Goal: Task Accomplishment & Management: Use online tool/utility

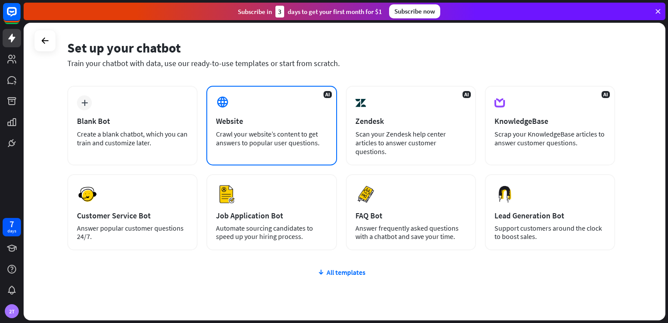
scroll to position [30, 0]
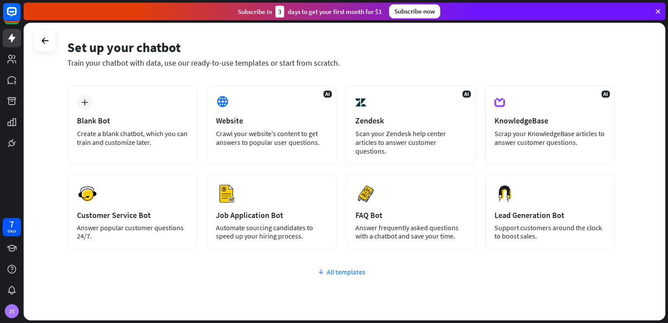
click at [330, 271] on div "All templates" at bounding box center [341, 271] width 548 height 9
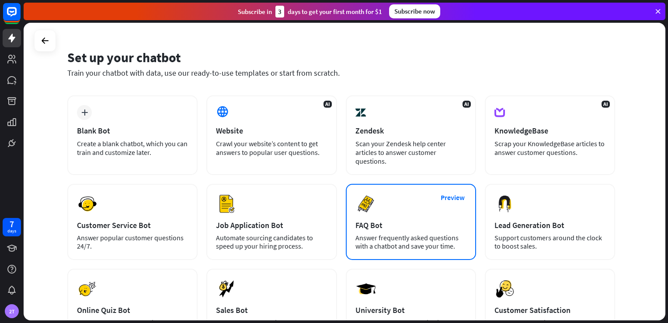
scroll to position [19, 0]
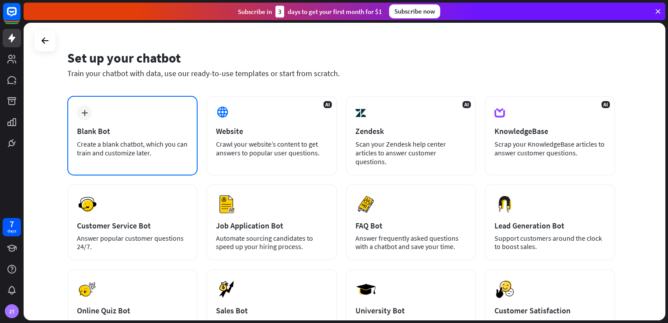
click at [145, 144] on div "Create a blank chatbot, which you can train and customize later." at bounding box center [132, 147] width 111 height 17
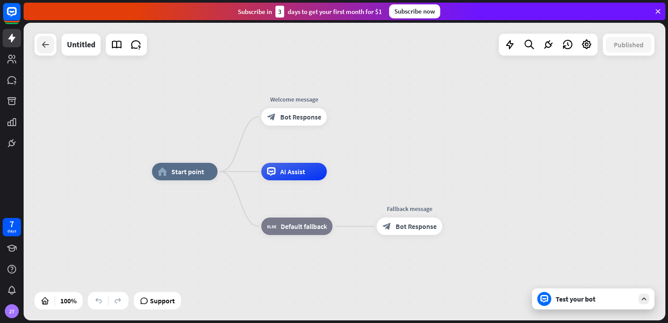
click at [51, 48] on div at bounding box center [45, 44] width 17 height 17
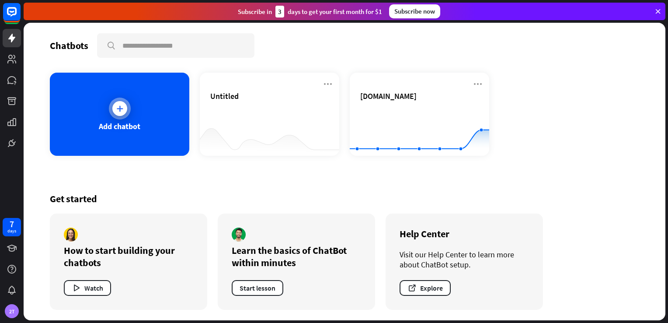
click at [145, 115] on div "Add chatbot" at bounding box center [119, 114] width 139 height 83
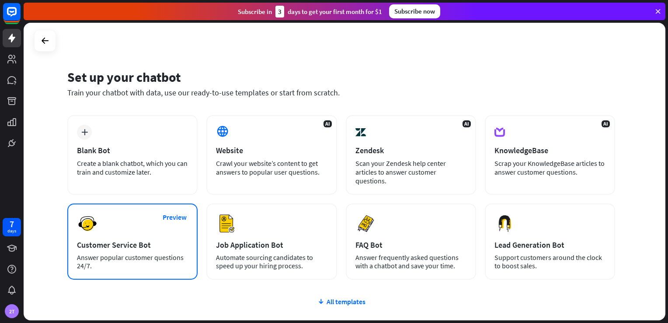
click at [129, 216] on div "Preview Customer Service Bot Answer popular customer questions 24/7." at bounding box center [132, 241] width 130 height 76
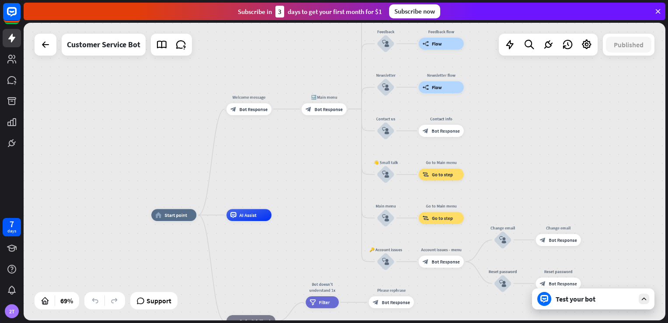
drag, startPoint x: 409, startPoint y: 131, endPoint x: 304, endPoint y: 226, distance: 141.1
click at [304, 226] on div "home_2 Start point Welcome message block_bot_response Bot Response 🔙 Main menu …" at bounding box center [345, 171] width 642 height 297
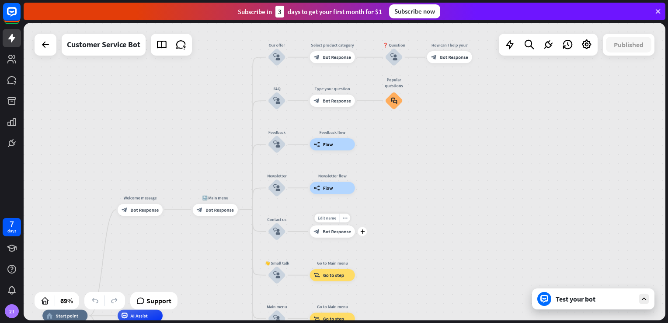
drag, startPoint x: 459, startPoint y: 184, endPoint x: 367, endPoint y: 238, distance: 106.9
click at [355, 237] on div "Edit name more_horiz plus block_bot_response Bot Response" at bounding box center [332, 231] width 45 height 12
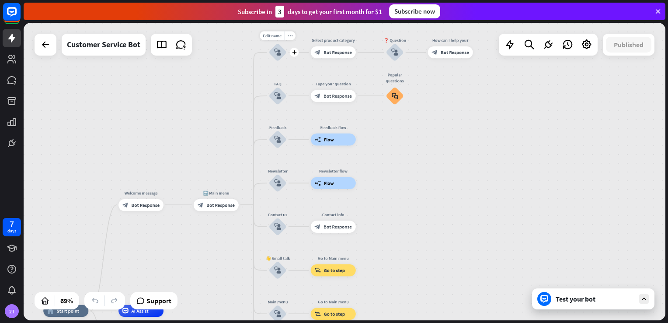
click at [280, 55] on icon "block_user_input" at bounding box center [277, 52] width 7 height 7
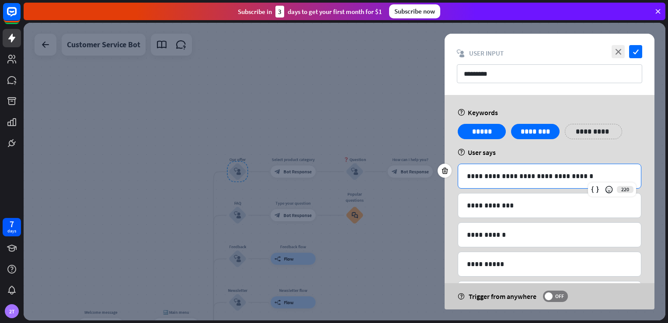
click at [534, 181] on p "**********" at bounding box center [549, 175] width 165 height 11
click at [614, 50] on icon "close" at bounding box center [617, 51] width 13 height 13
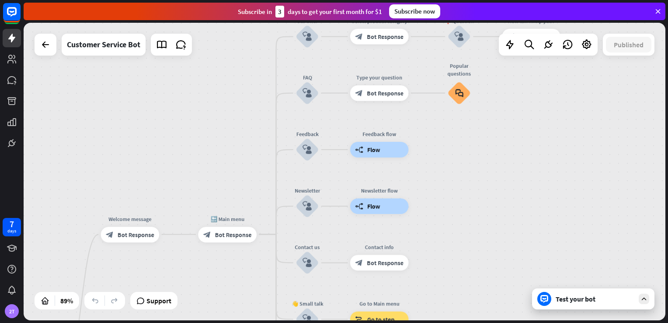
drag, startPoint x: 321, startPoint y: 129, endPoint x: 439, endPoint y: -29, distance: 198.0
click at [439, 0] on html "7 days 2T close Product Help First steps Get started with ChatBot Help Center F…" at bounding box center [334, 161] width 668 height 323
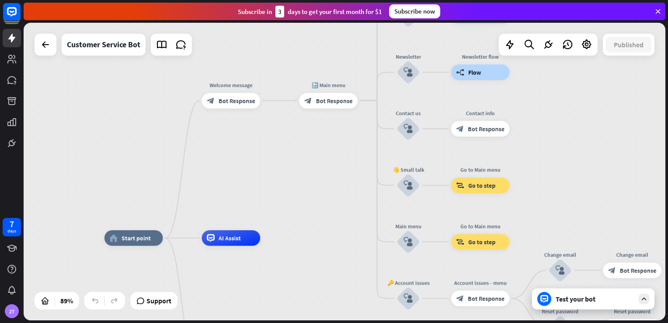
drag, startPoint x: 226, startPoint y: 141, endPoint x: 327, endPoint y: 8, distance: 166.6
click at [327, 8] on div "close Product Help First steps Get started with ChatBot Help Center Follow step…" at bounding box center [346, 161] width 644 height 323
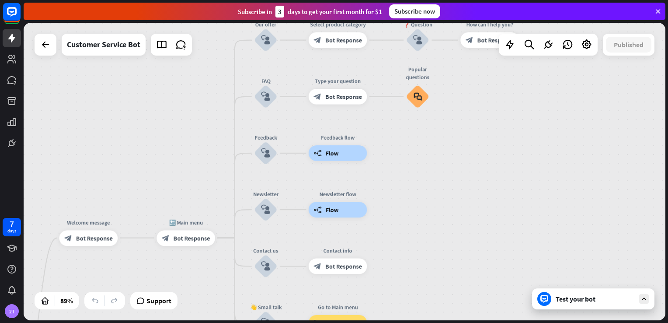
drag, startPoint x: 311, startPoint y: 181, endPoint x: 163, endPoint y: 309, distance: 196.2
click at [163, 309] on div "home_2 Start point Welcome message block_bot_response Bot Response 🔙 Main menu …" at bounding box center [345, 171] width 642 height 297
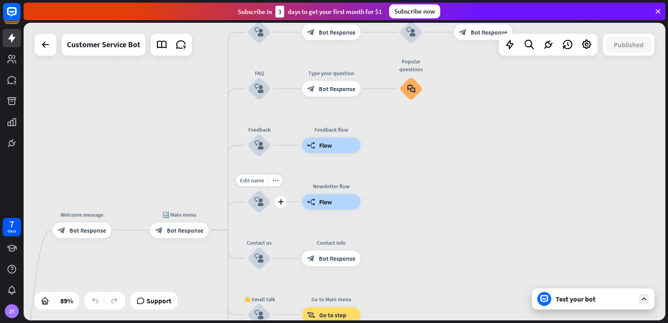
click at [262, 201] on icon "block_user_input" at bounding box center [258, 201] width 9 height 9
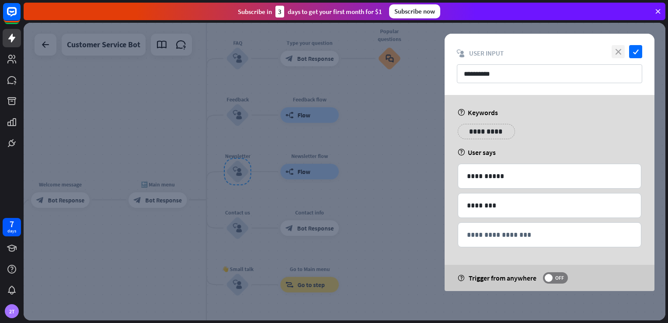
click at [618, 50] on icon "close" at bounding box center [617, 51] width 13 height 13
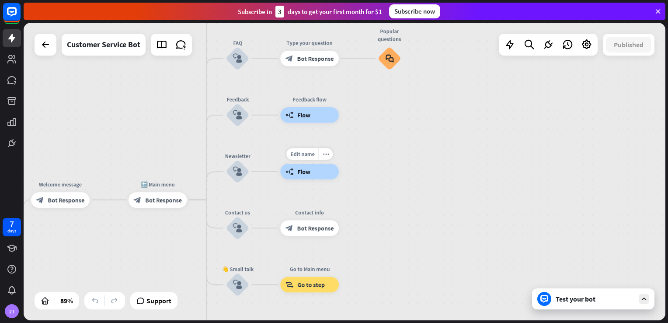
click at [310, 174] on span "Flow" at bounding box center [304, 171] width 13 height 8
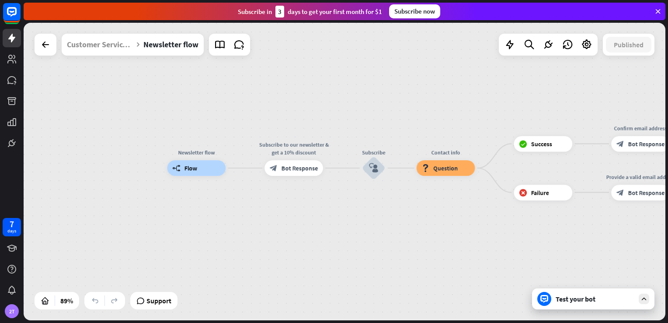
drag, startPoint x: 405, startPoint y: 234, endPoint x: 364, endPoint y: 231, distance: 41.2
click at [364, 231] on div "Newsletter flow builder_tree Flow Subscribe to our newsletter & get a 10% disco…" at bounding box center [453, 300] width 572 height 265
click at [296, 173] on div "block_bot_response Bot Response" at bounding box center [293, 168] width 59 height 16
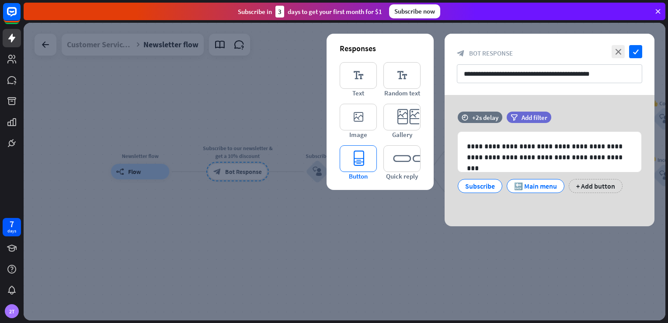
click at [359, 160] on icon "editor_button" at bounding box center [358, 158] width 37 height 27
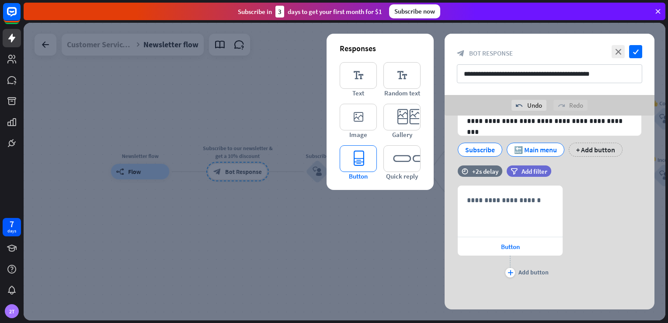
scroll to position [57, 0]
click at [446, 214] on div at bounding box center [444, 211] width 14 height 14
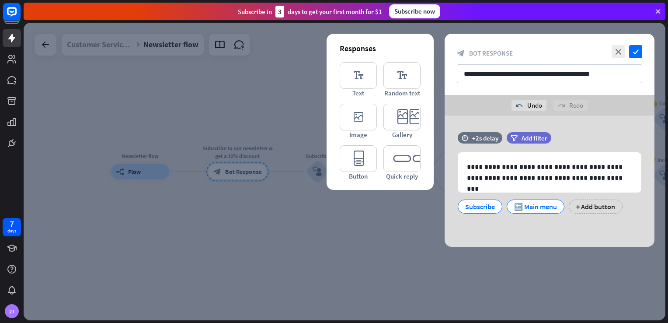
scroll to position [0, 0]
click at [622, 50] on icon "close" at bounding box center [617, 51] width 13 height 13
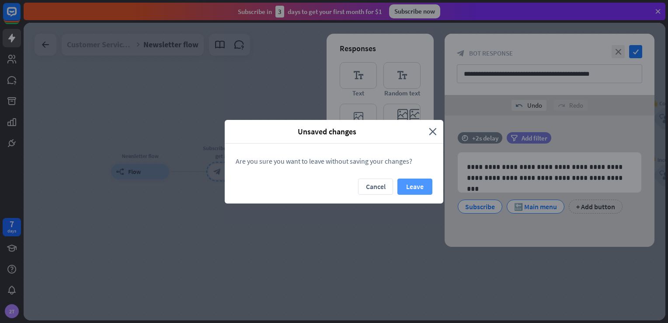
click at [413, 184] on button "Leave" at bounding box center [414, 186] width 35 height 16
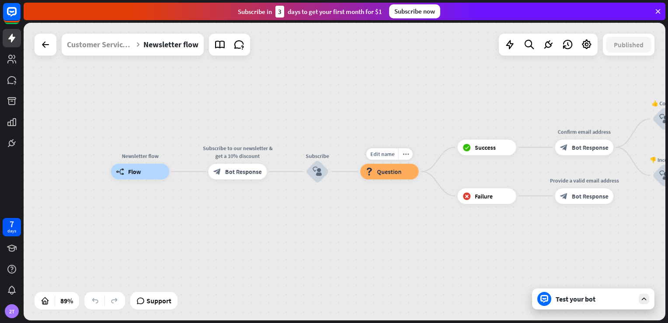
click at [398, 173] on span "Question" at bounding box center [389, 171] width 24 height 8
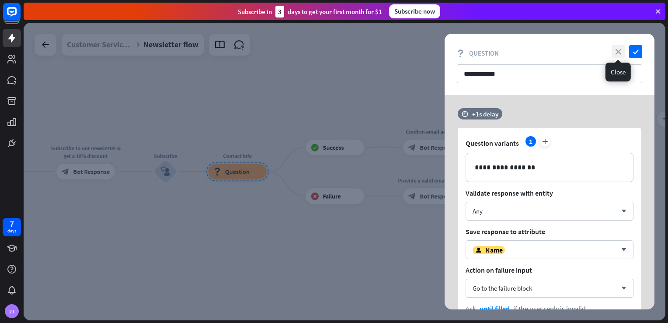
click at [621, 54] on icon "close" at bounding box center [617, 51] width 13 height 13
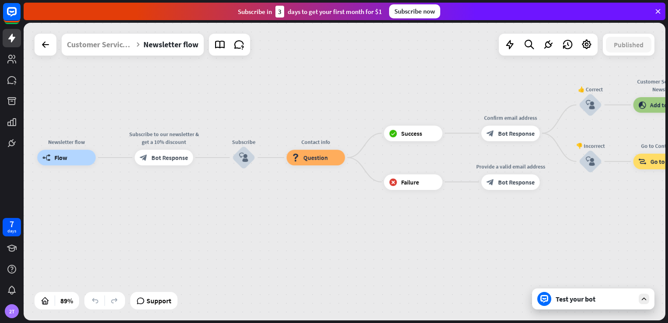
drag, startPoint x: 523, startPoint y: 228, endPoint x: 615, endPoint y: 216, distance: 93.0
click at [609, 216] on div "Newsletter flow builder_tree Flow Subscribe to our newsletter & get a 10% disco…" at bounding box center [323, 289] width 572 height 265
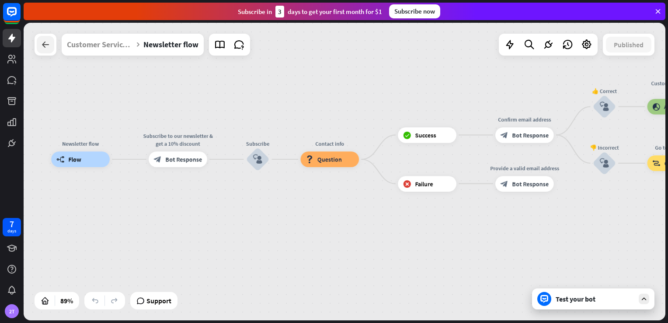
click at [45, 41] on icon at bounding box center [45, 44] width 10 height 10
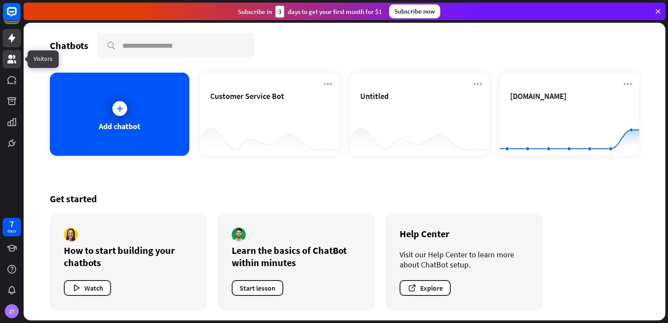
click at [12, 60] on icon at bounding box center [12, 59] width 10 height 10
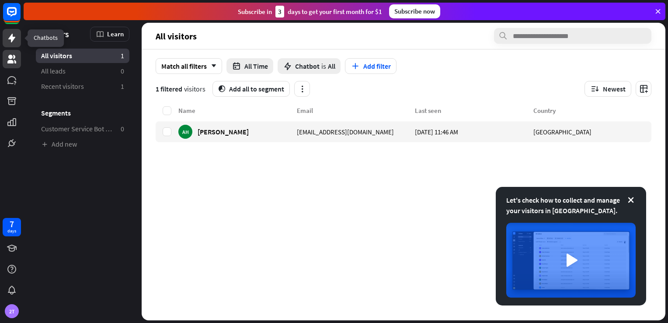
click at [12, 41] on icon at bounding box center [12, 38] width 10 height 10
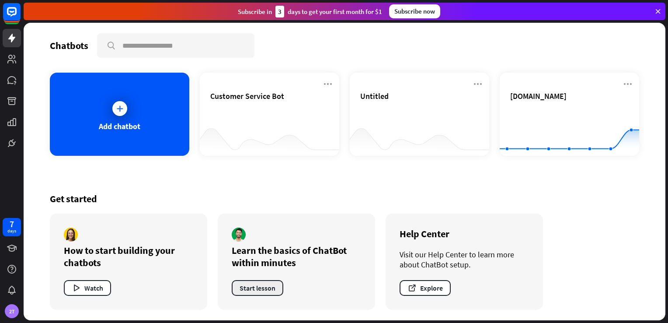
click at [281, 291] on button "Start lesson" at bounding box center [258, 288] width 52 height 16
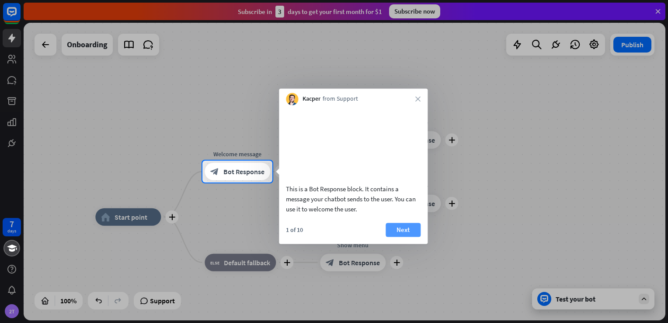
click at [403, 236] on button "Next" at bounding box center [402, 229] width 35 height 14
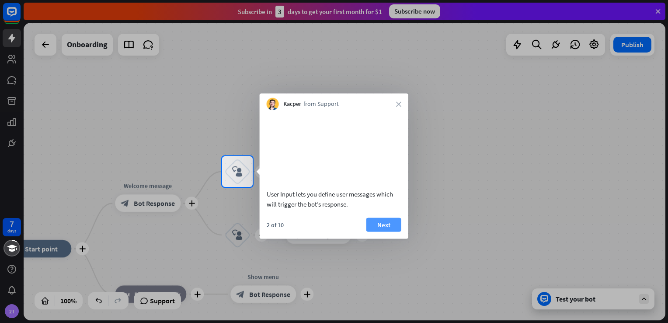
click at [391, 231] on button "Next" at bounding box center [383, 224] width 35 height 14
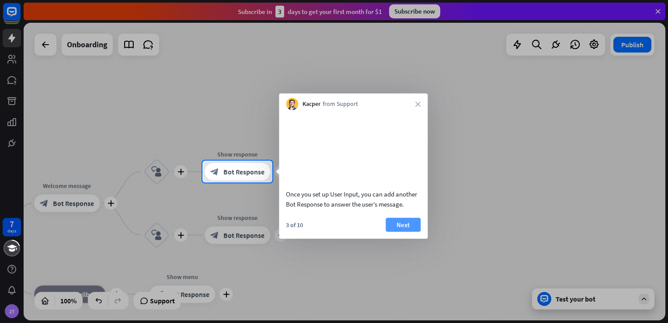
click at [407, 231] on button "Next" at bounding box center [402, 224] width 35 height 14
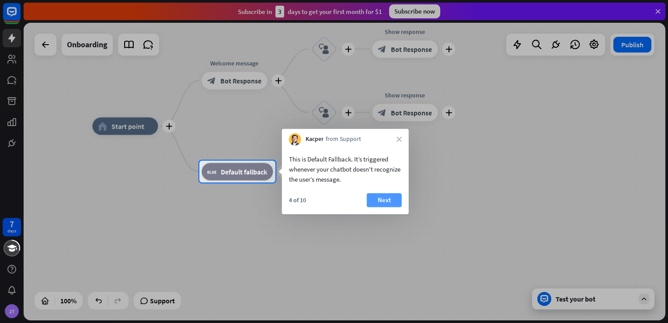
click at [384, 201] on button "Next" at bounding box center [384, 200] width 35 height 14
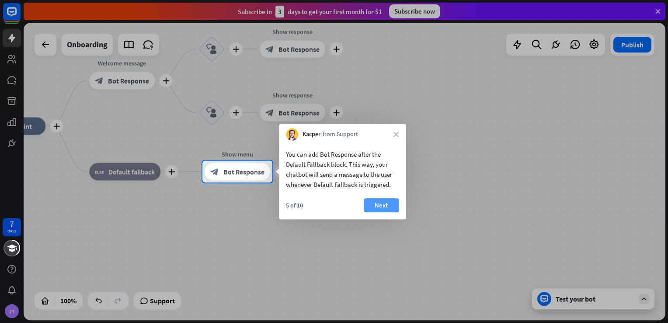
click at [389, 201] on button "Next" at bounding box center [381, 205] width 35 height 14
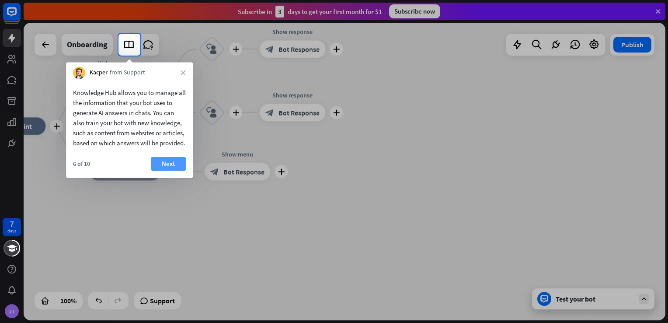
click at [160, 170] on button "Next" at bounding box center [168, 163] width 35 height 14
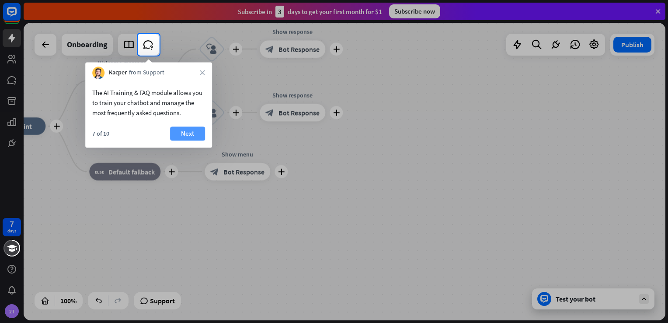
click at [183, 128] on button "Next" at bounding box center [187, 133] width 35 height 14
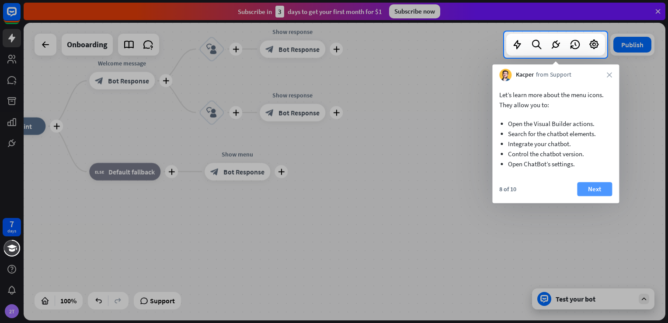
click at [601, 191] on button "Next" at bounding box center [594, 189] width 35 height 14
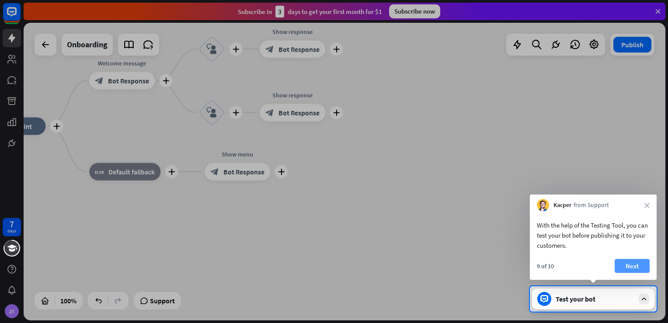
click at [626, 267] on button "Next" at bounding box center [631, 266] width 35 height 14
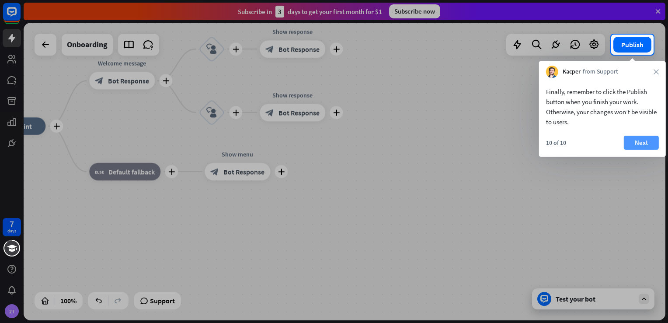
click at [640, 142] on button "Next" at bounding box center [641, 142] width 35 height 14
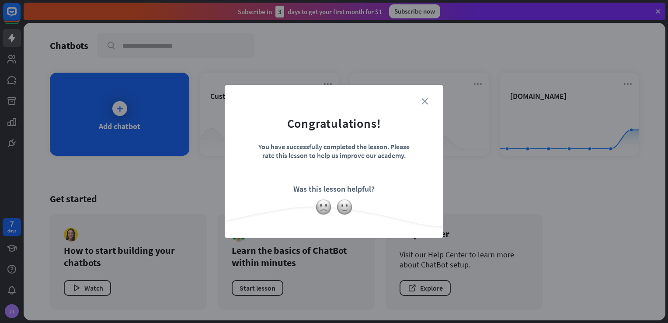
click at [421, 100] on icon "close" at bounding box center [424, 101] width 7 height 7
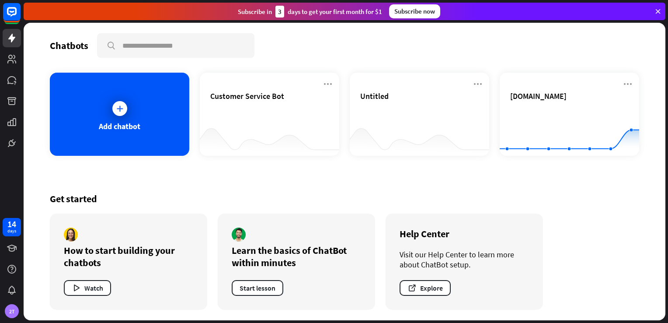
click at [268, 111] on div "Customer Service Bot" at bounding box center [269, 106] width 118 height 31
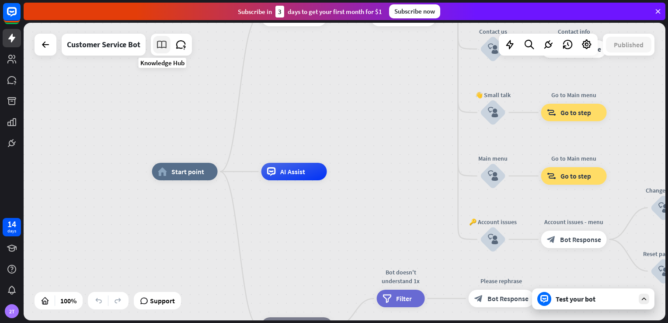
click at [165, 46] on icon at bounding box center [161, 44] width 11 height 11
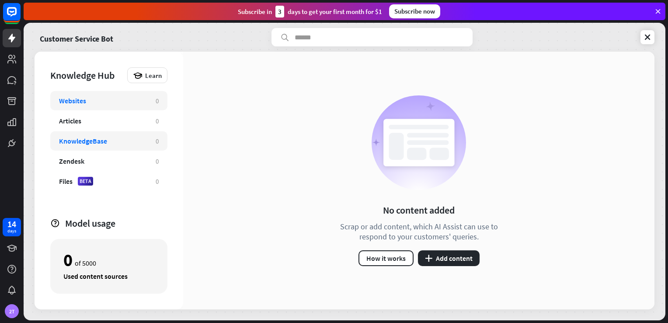
click at [116, 136] on div "KnowledgeBase" at bounding box center [103, 140] width 88 height 9
click at [129, 118] on div "Articles" at bounding box center [103, 120] width 88 height 9
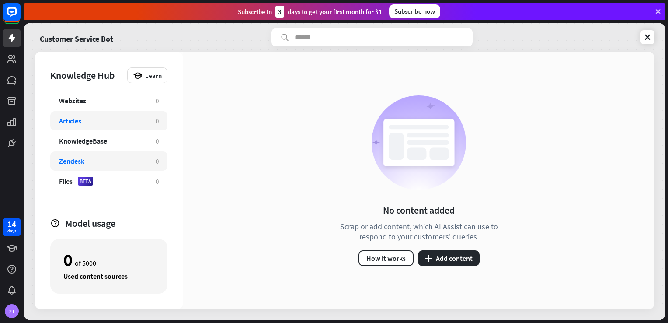
click at [128, 157] on div "Zendesk" at bounding box center [103, 160] width 88 height 9
click at [138, 98] on div "Websites" at bounding box center [103, 100] width 88 height 9
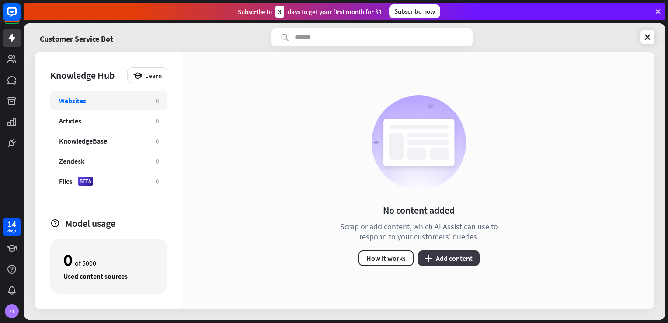
click at [427, 255] on icon "plus" at bounding box center [428, 257] width 7 height 7
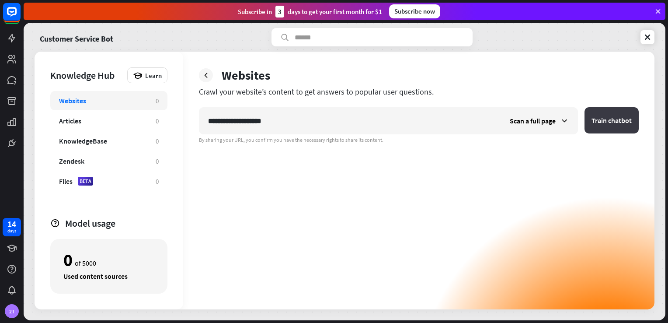
type input "**********"
click at [592, 127] on button "Train chatbot" at bounding box center [611, 120] width 54 height 26
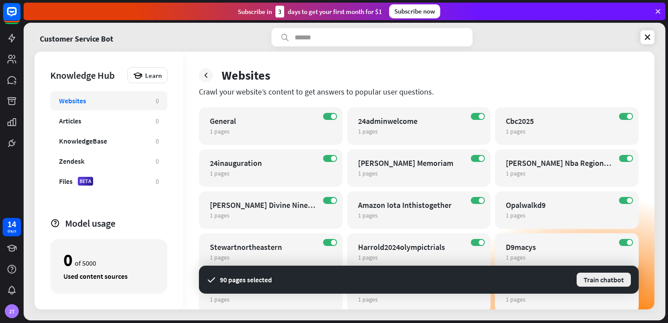
click at [605, 275] on button "Train chatbot" at bounding box center [604, 279] width 56 height 16
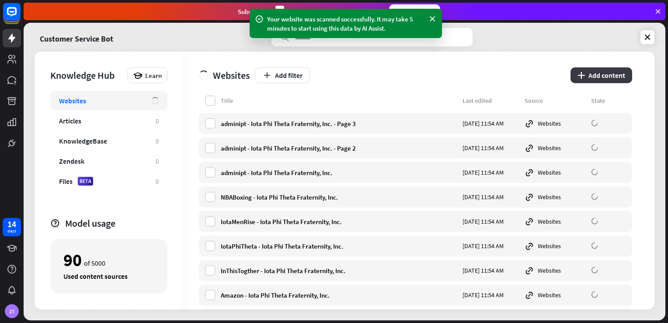
click at [595, 82] on button "plus Add content" at bounding box center [601, 75] width 62 height 16
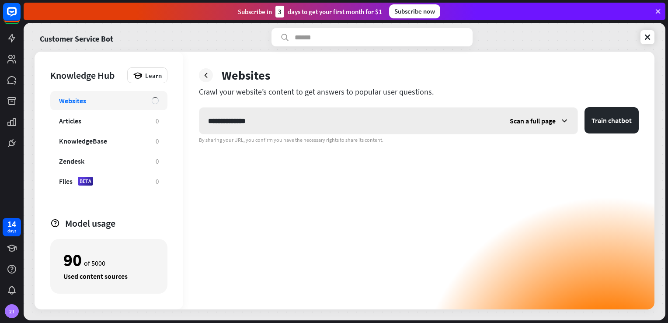
type input "**********"
click at [538, 123] on span "Scan a full page" at bounding box center [533, 120] width 46 height 9
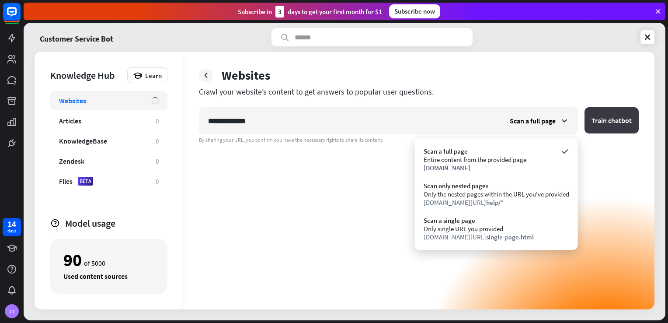
click at [591, 122] on button "Train chatbot" at bounding box center [611, 120] width 54 height 26
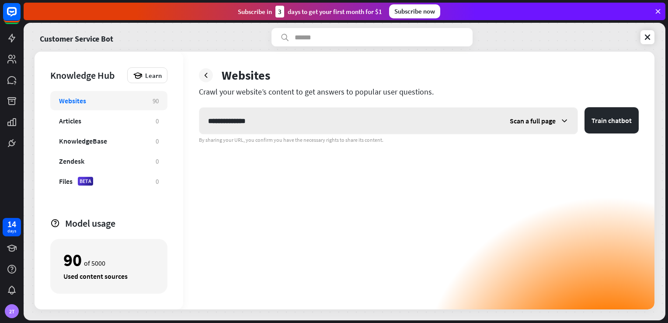
click at [369, 111] on input "**********" at bounding box center [350, 121] width 302 height 26
drag, startPoint x: 262, startPoint y: 112, endPoint x: 191, endPoint y: 111, distance: 71.2
click at [191, 111] on div "**********" at bounding box center [418, 180] width 471 height 257
paste input "**********"
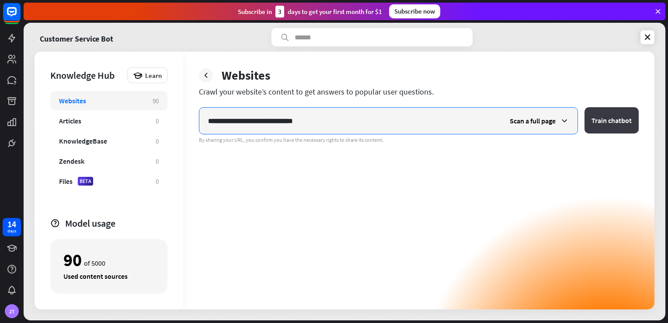
type input "**********"
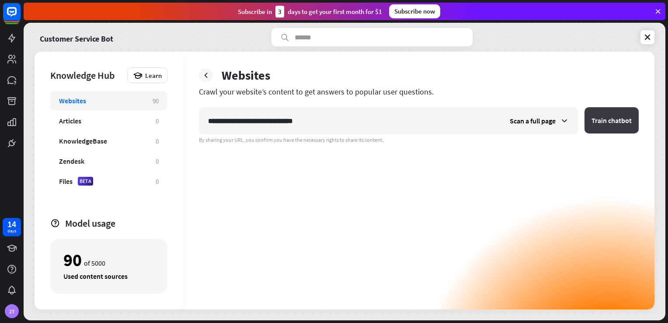
click at [599, 126] on button "Train chatbot" at bounding box center [611, 120] width 54 height 26
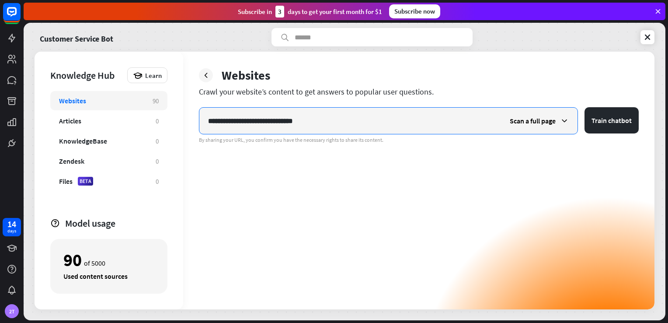
drag, startPoint x: 342, startPoint y: 121, endPoint x: 185, endPoint y: 113, distance: 157.1
click at [185, 113] on div "**********" at bounding box center [418, 180] width 471 height 257
paste input "text"
type input "**********"
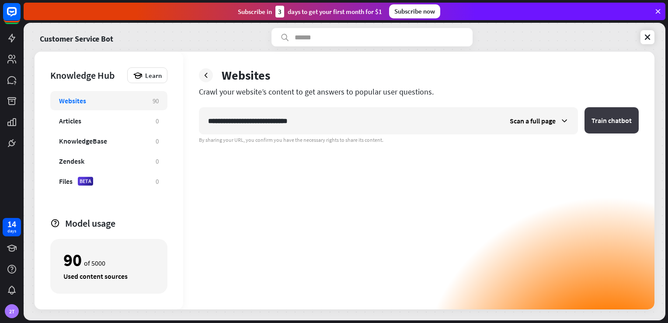
click at [617, 118] on button "Train chatbot" at bounding box center [611, 120] width 54 height 26
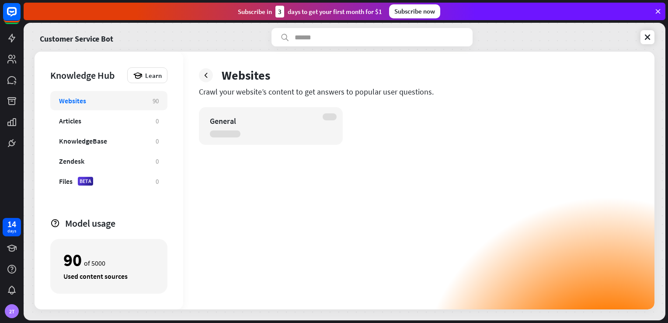
click at [471, 74] on div "Websites" at bounding box center [419, 75] width 440 height 16
click at [212, 74] on div at bounding box center [206, 75] width 14 height 14
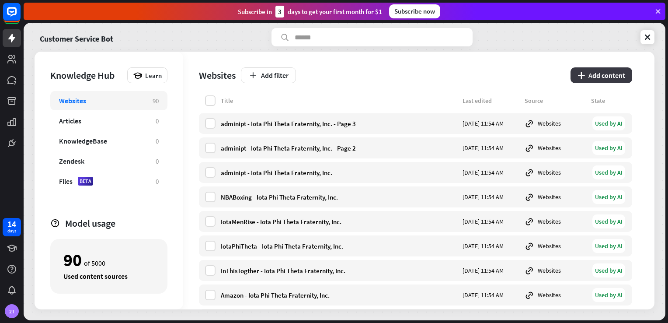
click at [594, 74] on button "plus Add content" at bounding box center [601, 75] width 62 height 16
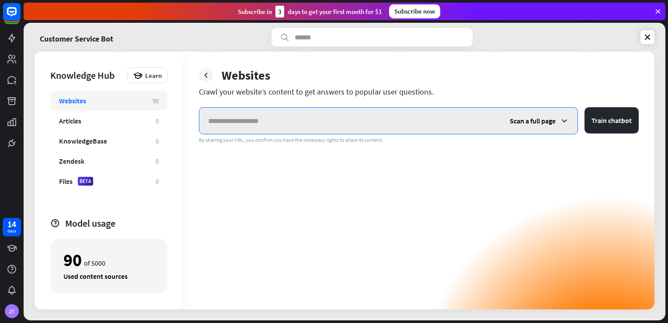
paste input "**********"
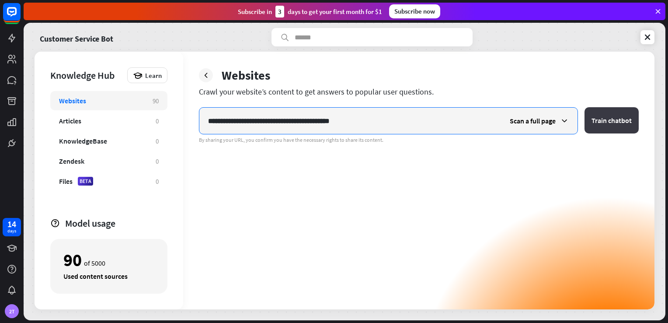
type input "**********"
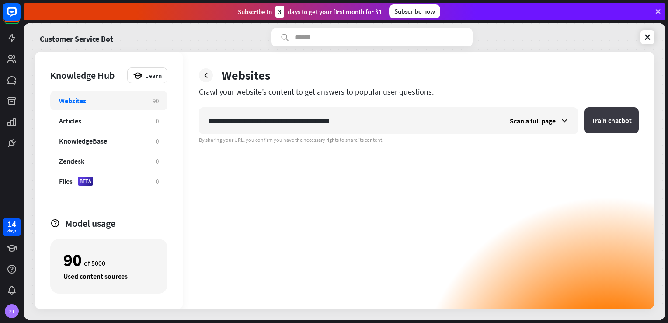
click at [605, 116] on button "Train chatbot" at bounding box center [611, 120] width 54 height 26
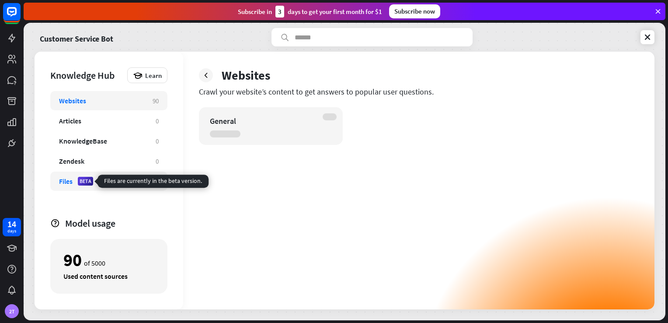
click at [91, 179] on div "BETA" at bounding box center [85, 181] width 15 height 9
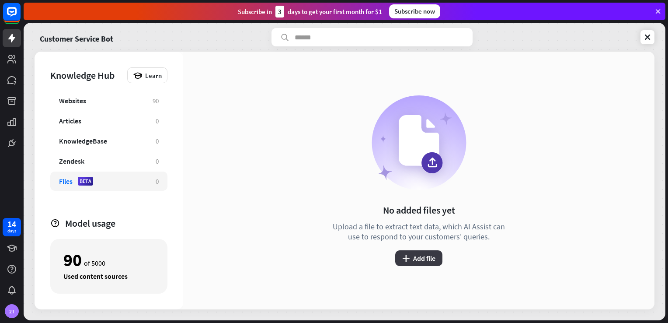
click at [419, 255] on button "plus Add file" at bounding box center [418, 258] width 47 height 16
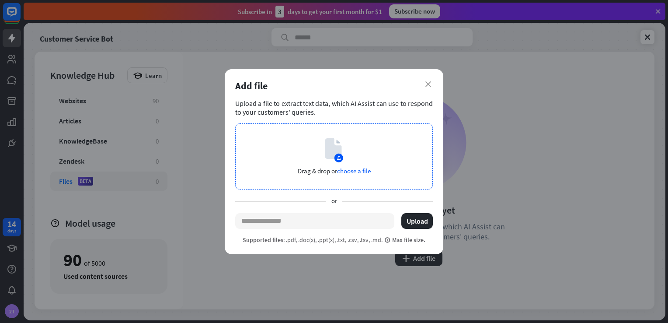
click at [337, 149] on icon at bounding box center [333, 148] width 17 height 21
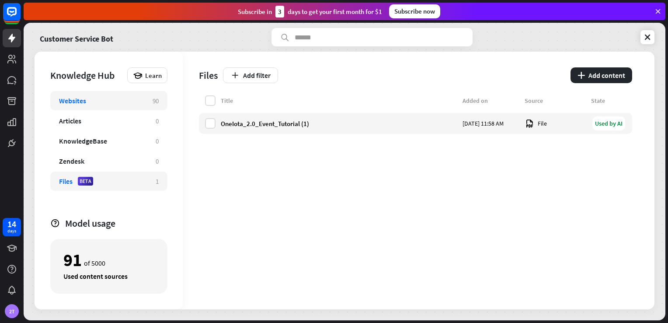
click at [111, 101] on div "Websites" at bounding box center [101, 100] width 85 height 9
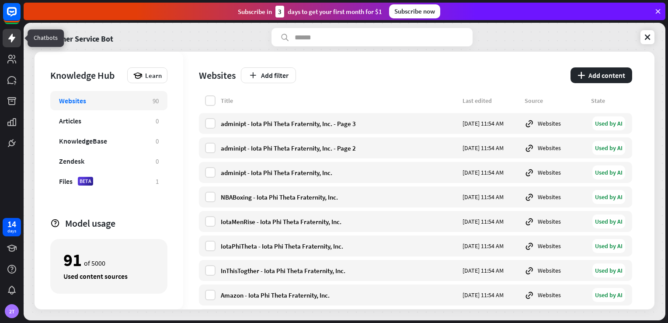
click at [17, 36] on link at bounding box center [12, 38] width 18 height 18
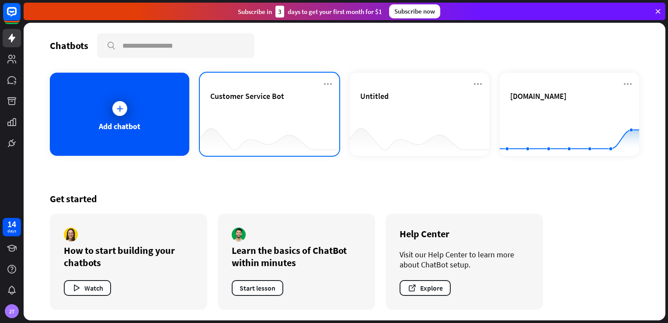
click at [221, 106] on div "Customer Service Bot" at bounding box center [269, 106] width 118 height 31
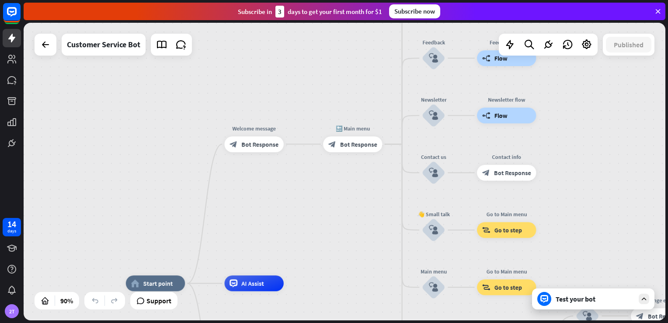
drag, startPoint x: 395, startPoint y: 152, endPoint x: 348, endPoint y: 275, distance: 132.4
click at [348, 275] on div "home_2 Start point Welcome message block_bot_response Bot Response 🔙 Main menu …" at bounding box center [345, 171] width 642 height 297
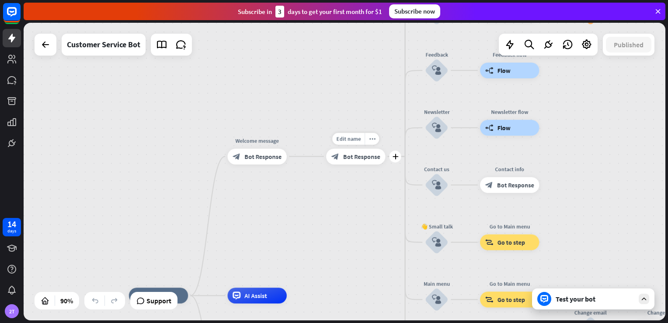
click at [354, 161] on div "block_bot_response Bot Response" at bounding box center [355, 156] width 59 height 16
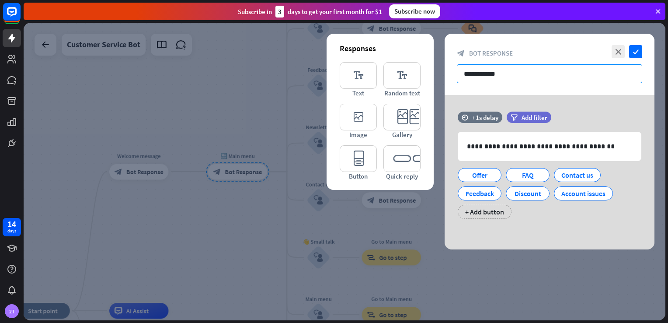
click at [524, 80] on input "**********" at bounding box center [549, 73] width 185 height 19
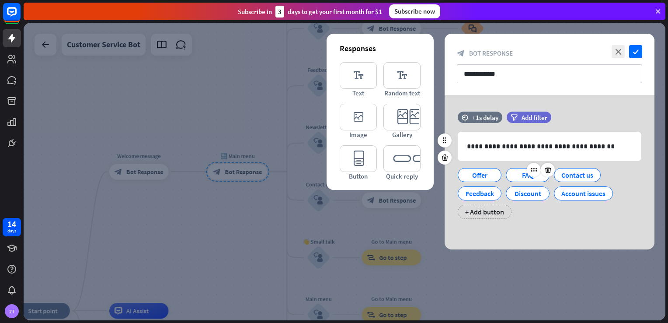
click at [528, 174] on div at bounding box center [541, 170] width 28 height 14
click at [618, 49] on icon "close" at bounding box center [617, 51] width 13 height 13
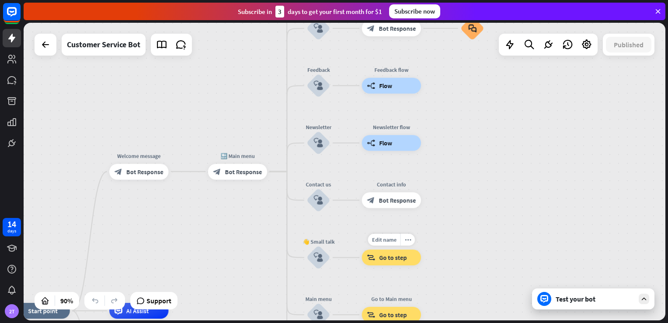
click at [401, 260] on span "Go to step" at bounding box center [393, 257] width 28 height 8
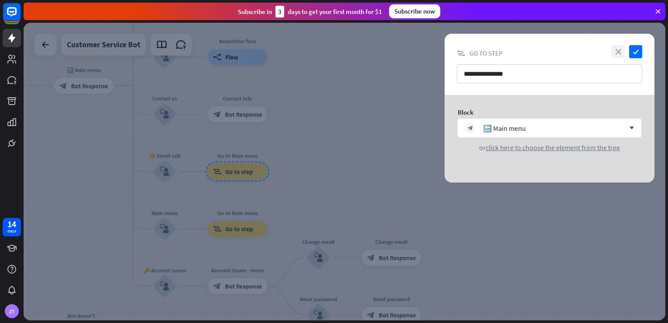
click at [618, 56] on icon "close" at bounding box center [617, 51] width 13 height 13
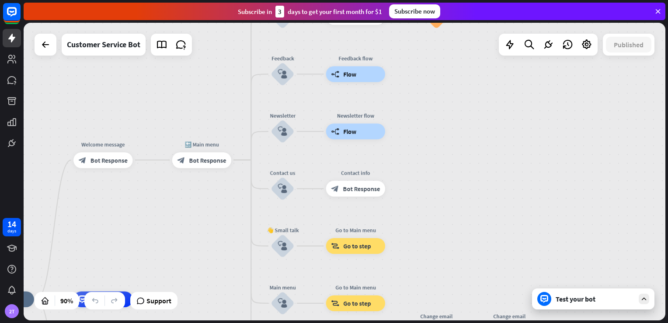
drag, startPoint x: 367, startPoint y: 121, endPoint x: 485, endPoint y: 195, distance: 139.4
click at [485, 195] on div "home_2 Start point Welcome message block_bot_response Bot Response 🔙 Main menu …" at bounding box center [345, 171] width 642 height 297
click at [364, 191] on span "Bot Response" at bounding box center [361, 188] width 37 height 8
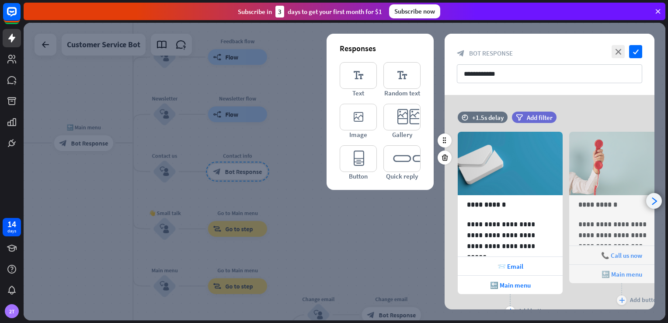
click at [651, 195] on div "arrowhead_right" at bounding box center [654, 201] width 16 height 16
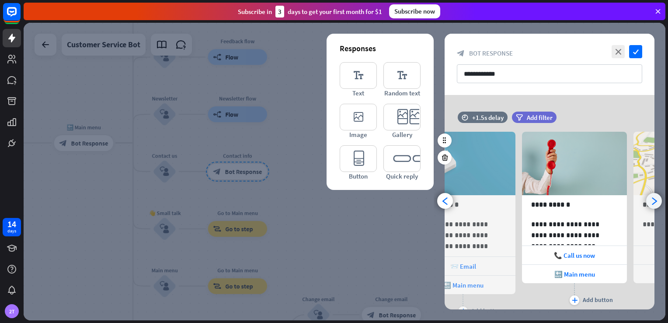
scroll to position [0, 72]
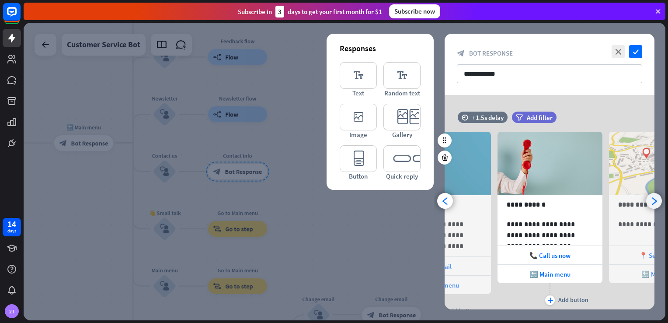
click at [651, 195] on div "arrowhead_right" at bounding box center [654, 201] width 16 height 16
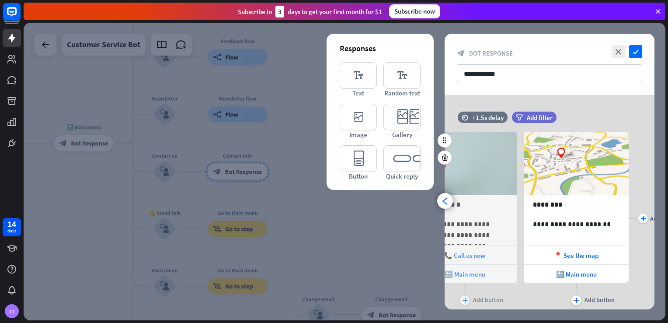
scroll to position [0, 184]
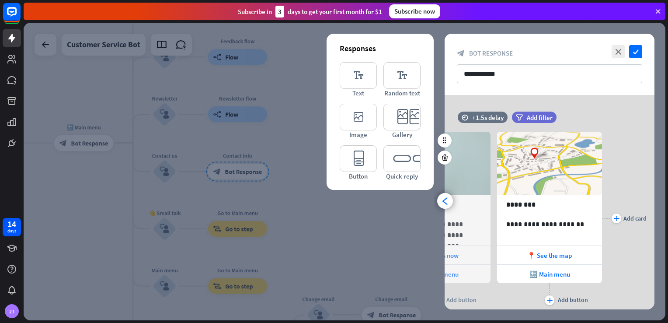
click at [651, 195] on div "**********" at bounding box center [549, 217] width 210 height 199
click at [611, 218] on div "plus" at bounding box center [616, 218] width 10 height 10
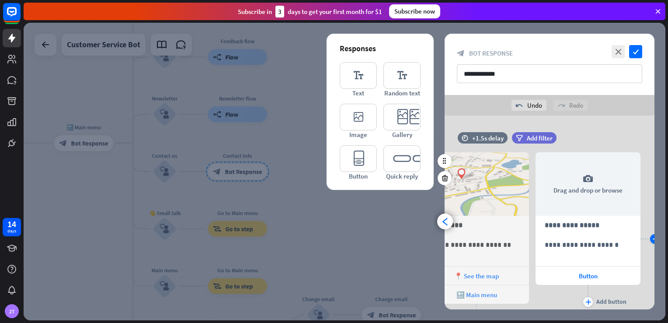
scroll to position [0, 295]
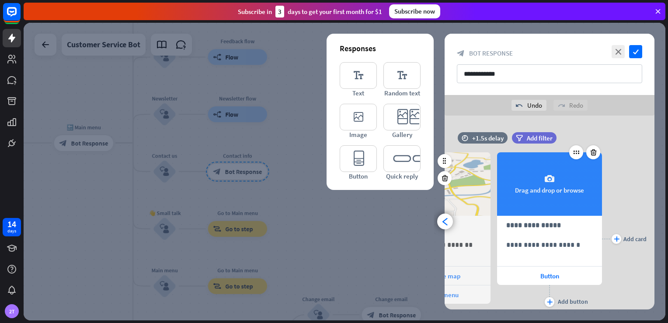
click at [552, 186] on div "camera Drag and drop or browse" at bounding box center [549, 183] width 105 height 63
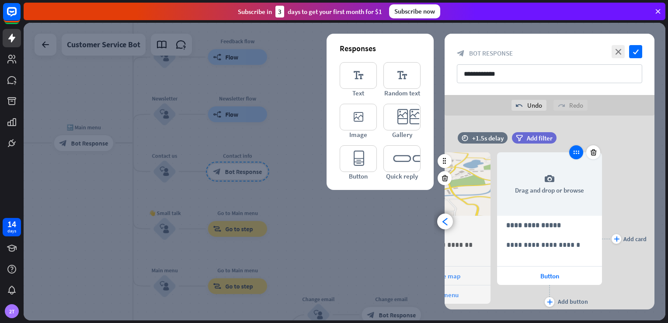
click at [573, 153] on icon at bounding box center [576, 152] width 8 height 8
click at [599, 153] on div at bounding box center [593, 152] width 14 height 14
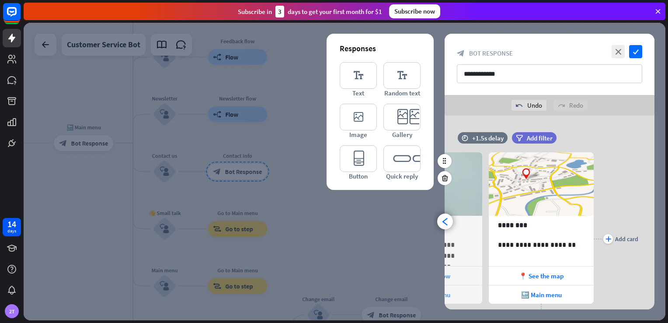
scroll to position [0, 184]
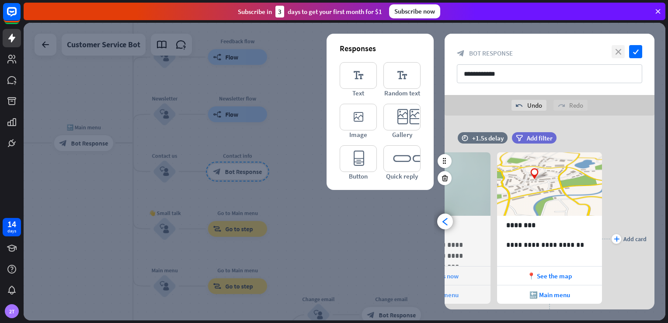
click at [620, 49] on icon "close" at bounding box center [617, 51] width 13 height 13
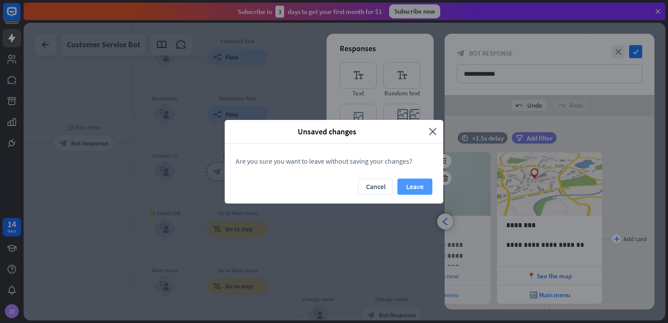
click at [413, 182] on button "Leave" at bounding box center [414, 186] width 35 height 16
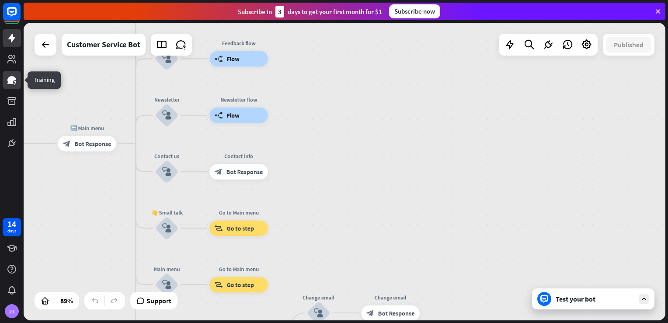
click at [11, 76] on icon at bounding box center [11, 80] width 9 height 8
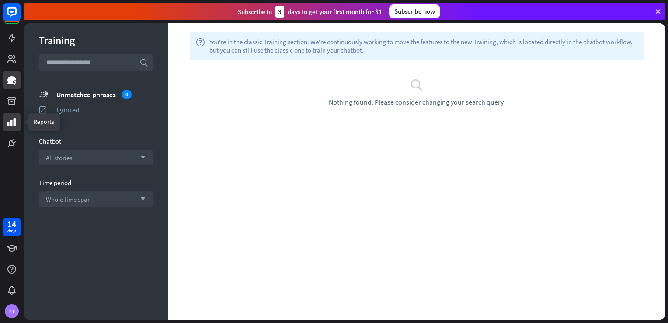
click at [13, 117] on icon at bounding box center [12, 122] width 10 height 10
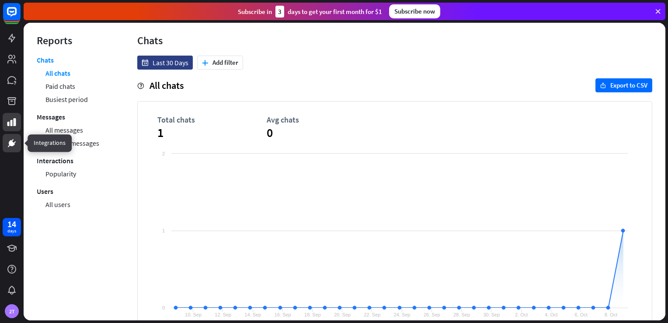
click at [7, 145] on icon at bounding box center [12, 143] width 10 height 10
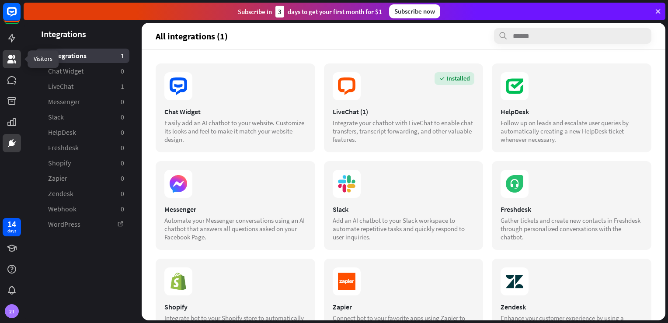
click at [18, 59] on link at bounding box center [12, 59] width 18 height 18
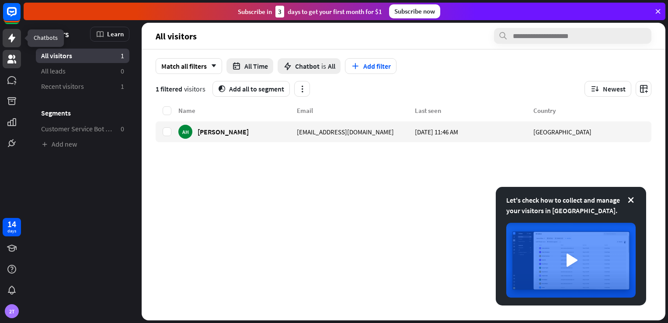
click at [12, 35] on icon at bounding box center [11, 38] width 7 height 9
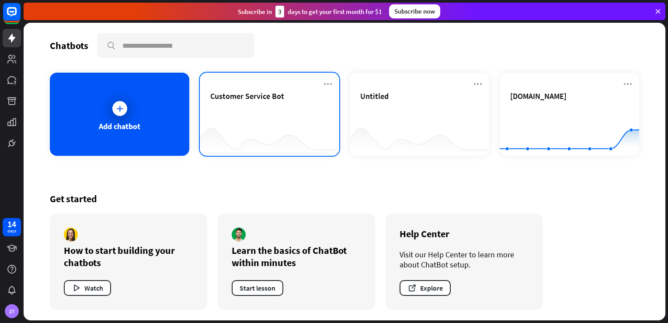
click at [264, 111] on div "Customer Service Bot" at bounding box center [269, 106] width 118 height 31
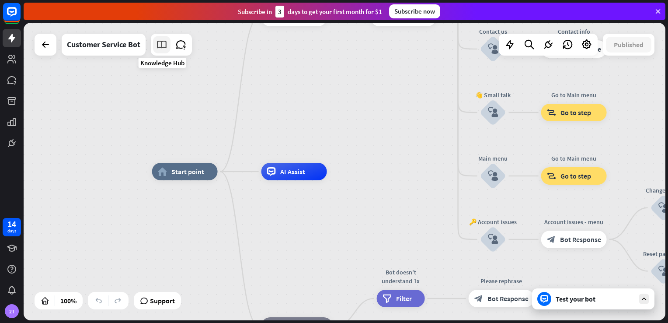
click at [159, 45] on icon at bounding box center [161, 44] width 11 height 11
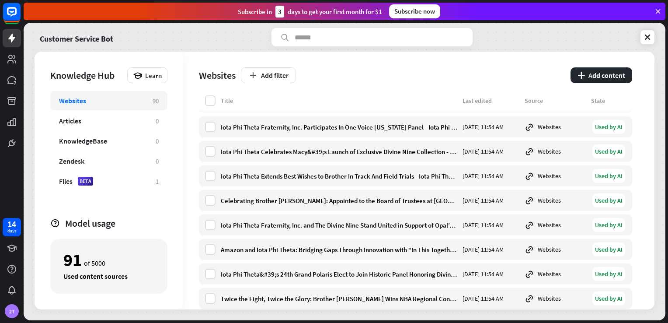
scroll to position [2022, 0]
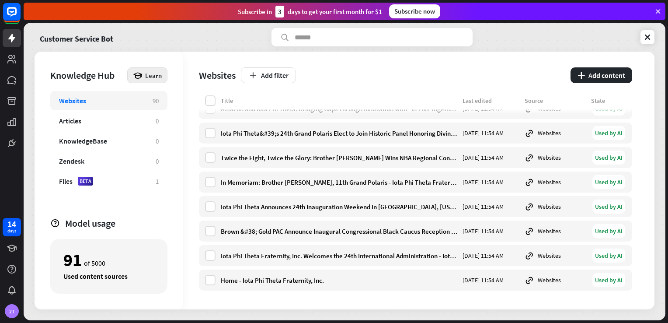
click at [146, 74] on span "Learn" at bounding box center [153, 75] width 17 height 8
click at [104, 76] on div "Knowledge Hub" at bounding box center [86, 75] width 73 height 12
click at [127, 144] on div "KnowledgeBase" at bounding box center [103, 140] width 88 height 9
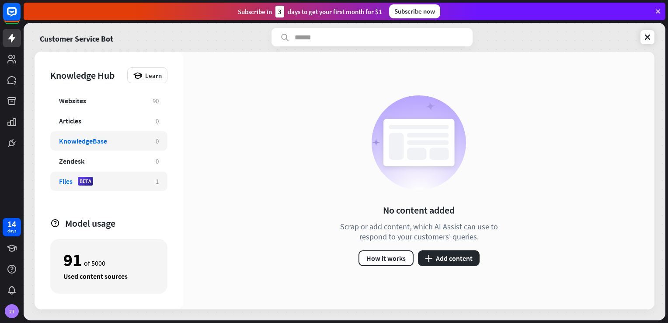
click at [118, 177] on div "Files BETA" at bounding box center [103, 181] width 88 height 9
